Goal: Information Seeking & Learning: Learn about a topic

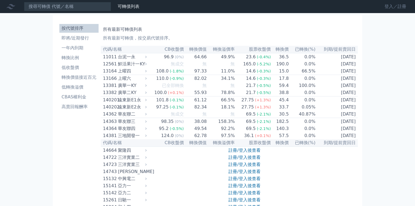
click at [387, 7] on link "登入／註冊" at bounding box center [395, 6] width 31 height 9
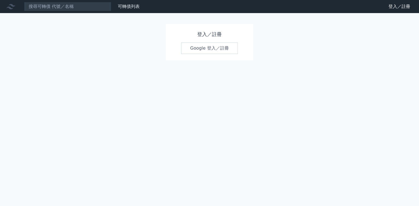
click at [206, 47] on link "Google 登入／註冊" at bounding box center [209, 48] width 57 height 11
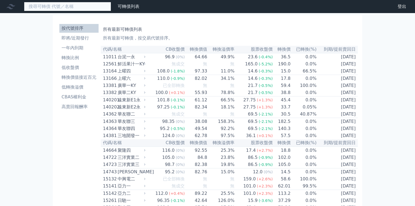
click at [80, 7] on input at bounding box center [67, 6] width 87 height 9
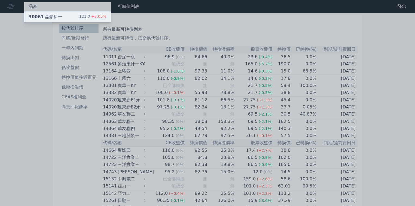
type input "晶豪"
click at [65, 19] on div "30061 晶豪科一 121.0 +3.05%" at bounding box center [67, 16] width 87 height 11
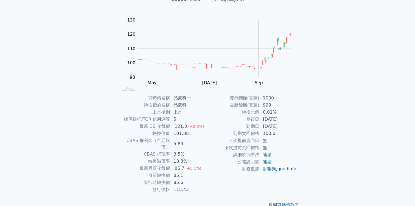
scroll to position [46, 0]
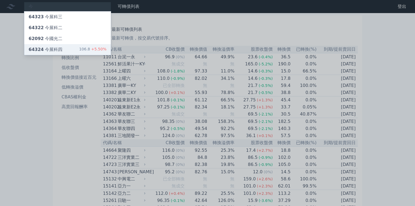
type input "今"
click at [61, 48] on div "64324 今展科四 106.8 +5.50%" at bounding box center [67, 49] width 87 height 11
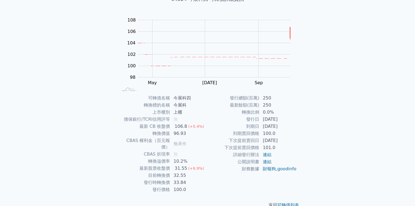
scroll to position [44, 0]
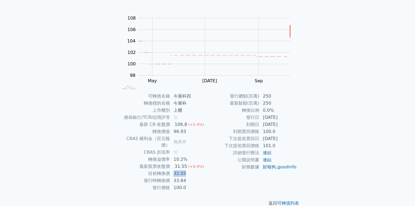
drag, startPoint x: 174, startPoint y: 167, endPoint x: 187, endPoint y: 168, distance: 12.8
click at [187, 170] on td "32.55" at bounding box center [188, 173] width 37 height 7
drag, startPoint x: 187, startPoint y: 168, endPoint x: 174, endPoint y: 168, distance: 12.8
click at [174, 170] on td "32.55" at bounding box center [188, 173] width 37 height 7
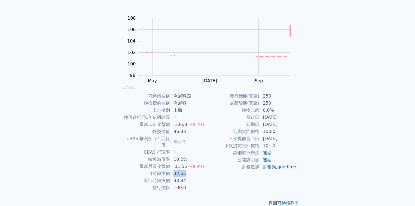
click at [174, 170] on td "32.55" at bounding box center [188, 173] width 37 height 7
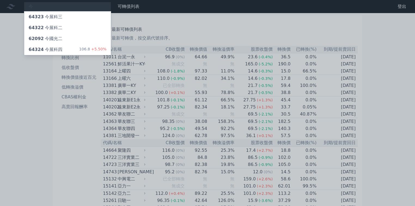
click at [52, 5] on div at bounding box center [207, 103] width 415 height 206
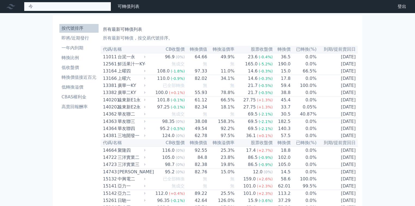
click at [52, 7] on div "今 64323 今展科三 64322 今展科二 62092 今國光二 64324 今展科四 106.8 +5.50%" at bounding box center [67, 6] width 87 height 9
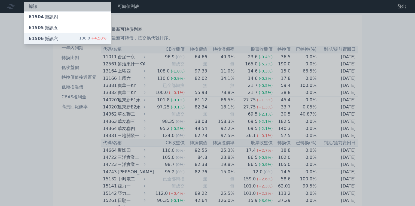
type input "撼訊"
click at [50, 39] on div "61506 撼訊六" at bounding box center [43, 38] width 29 height 7
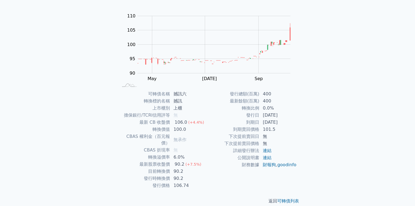
scroll to position [46, 0]
drag, startPoint x: 252, startPoint y: 95, endPoint x: 260, endPoint y: 104, distance: 11.4
click at [260, 104] on tbody "發行總額(百萬) 400 最新餘額(百萬) 400 轉換比例 0.0% 發行日 2024-03-07 到期日 2027-03-07 到期賣回價格 101.5 …" at bounding box center [252, 129] width 89 height 78
click at [260, 104] on td "400" at bounding box center [278, 100] width 37 height 7
drag, startPoint x: 237, startPoint y: 96, endPoint x: 249, endPoint y: 116, distance: 22.9
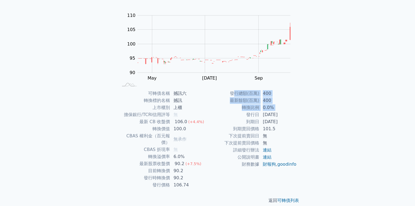
click at [249, 116] on tbody "發行總額(百萬) 400 最新餘額(百萬) 400 轉換比例 0.0% 發行日 2024-03-07 到期日 2027-03-07 到期賣回價格 101.5 …" at bounding box center [252, 129] width 89 height 78
click at [249, 116] on td "發行日" at bounding box center [234, 114] width 52 height 7
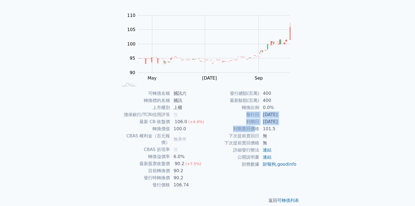
drag, startPoint x: 247, startPoint y: 114, endPoint x: 255, endPoint y: 125, distance: 14.0
click at [255, 125] on tbody "發行總額(百萬) 400 最新餘額(百萬) 400 轉換比例 0.0% 發行日 2024-03-07 到期日 2027-03-07 到期賣回價格 101.5 …" at bounding box center [252, 129] width 89 height 78
click at [255, 125] on td "到期賣回價格" at bounding box center [234, 128] width 52 height 7
drag, startPoint x: 254, startPoint y: 123, endPoint x: 256, endPoint y: 126, distance: 3.9
click at [256, 126] on tbody "發行總額(百萬) 400 最新餘額(百萬) 400 轉換比例 0.0% 發行日 2024-03-07 到期日 2027-03-07 到期賣回價格 101.5 …" at bounding box center [252, 129] width 89 height 78
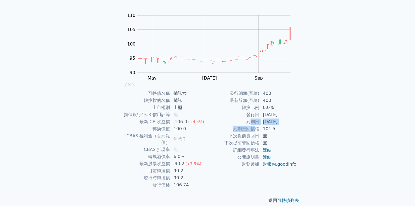
click at [256, 126] on td "到期賣回價格" at bounding box center [234, 128] width 52 height 7
drag, startPoint x: 249, startPoint y: 116, endPoint x: 257, endPoint y: 127, distance: 13.5
click at [257, 127] on tbody "發行總額(百萬) 400 最新餘額(百萬) 400 轉換比例 0.0% 發行日 2024-03-07 到期日 2027-03-07 到期賣回價格 101.5 …" at bounding box center [252, 129] width 89 height 78
click at [257, 127] on td "到期賣回價格" at bounding box center [234, 128] width 52 height 7
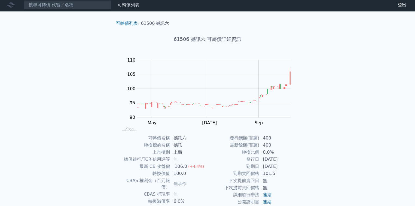
scroll to position [0, 0]
